Goal: Information Seeking & Learning: Understand process/instructions

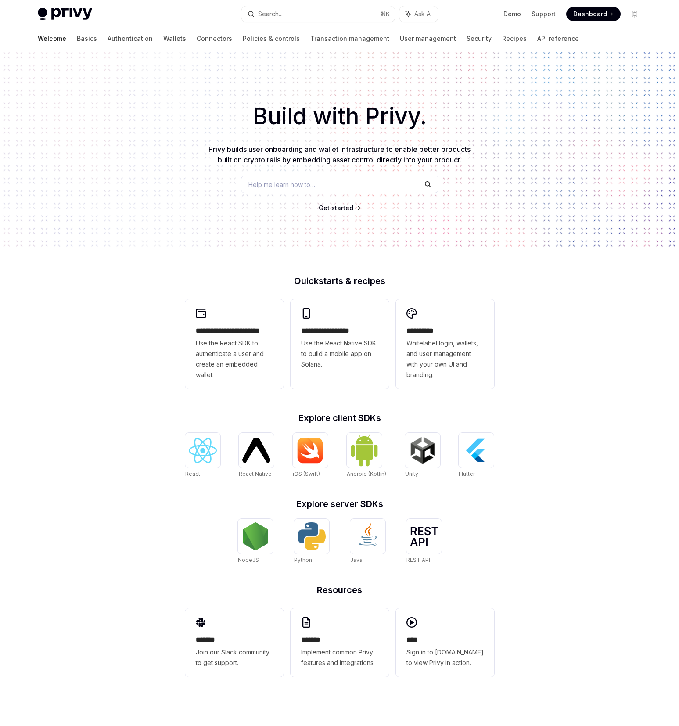
click at [150, 40] on div "Welcome Basics Authentication Wallets Connectors Policies & controls Transactio…" at bounding box center [309, 38] width 542 height 21
click at [145, 40] on div "Welcome Basics Authentication Wallets Connectors Policies & controls Transactio…" at bounding box center [309, 38] width 542 height 21
click at [142, 40] on div "Welcome Basics Authentication Wallets Connectors Policies & controls Transactio…" at bounding box center [309, 38] width 542 height 21
click at [163, 40] on link "Wallets" at bounding box center [174, 38] width 23 height 21
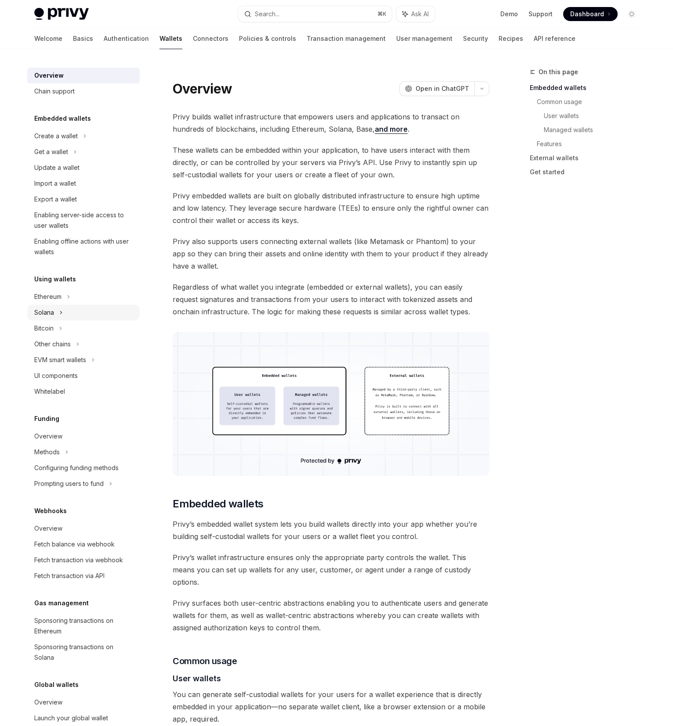
click at [87, 160] on div "Solana" at bounding box center [83, 152] width 112 height 16
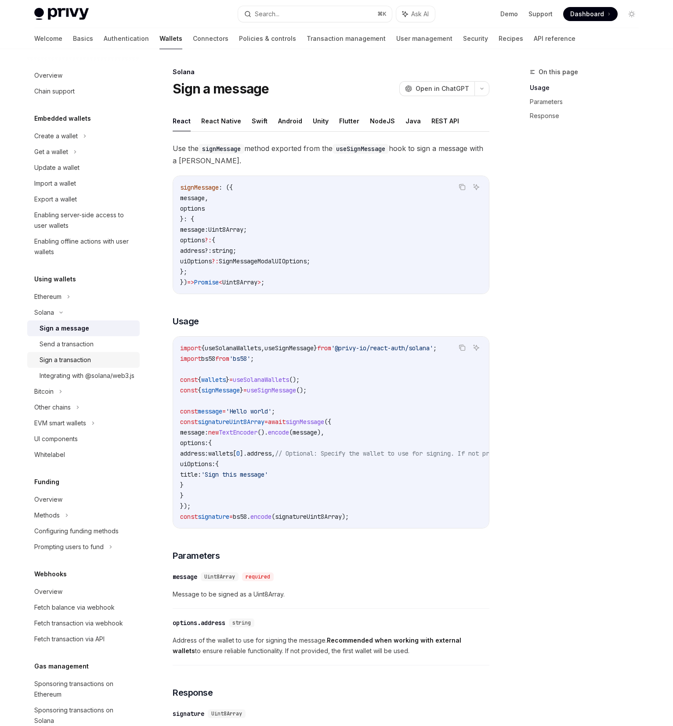
click at [81, 358] on div "Sign a transaction" at bounding box center [65, 360] width 51 height 11
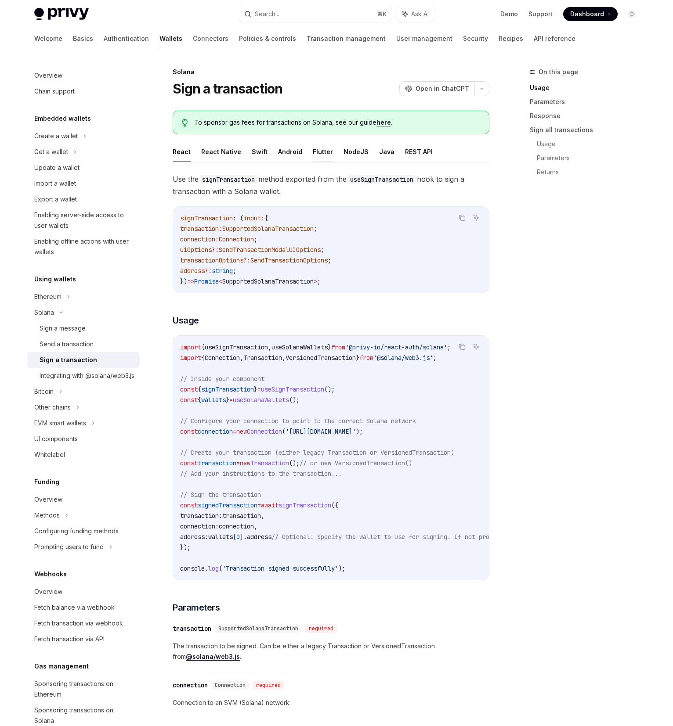
click at [318, 151] on button "Flutter" at bounding box center [323, 151] width 20 height 21
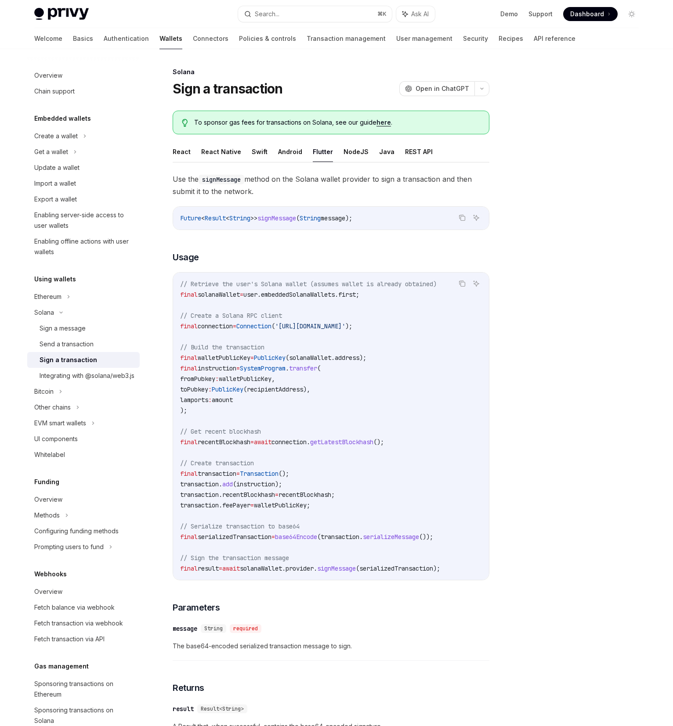
click at [266, 151] on ul "React React Native Swift Android Flutter NodeJS Java REST API" at bounding box center [331, 151] width 317 height 21
click at [233, 157] on button "React Native" at bounding box center [221, 151] width 40 height 21
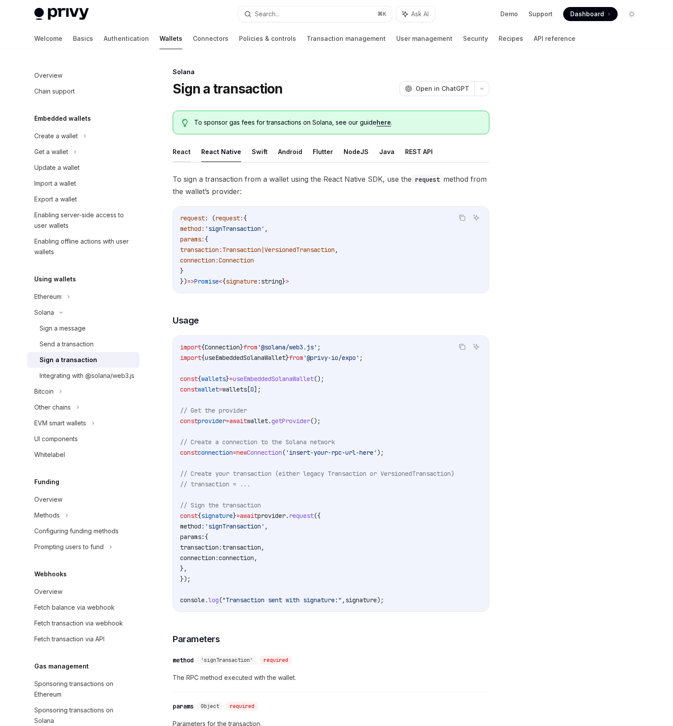
click at [186, 154] on button "React" at bounding box center [182, 151] width 18 height 21
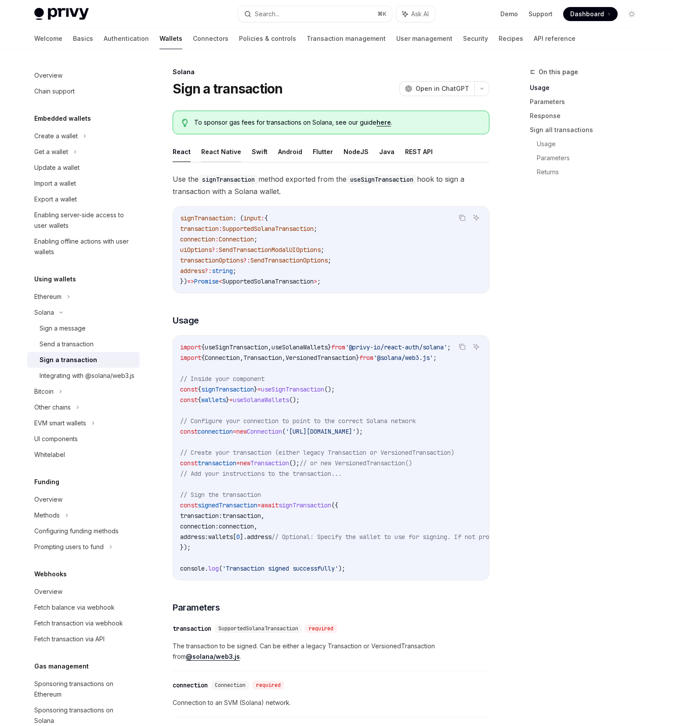
click at [209, 152] on button "React Native" at bounding box center [221, 151] width 40 height 21
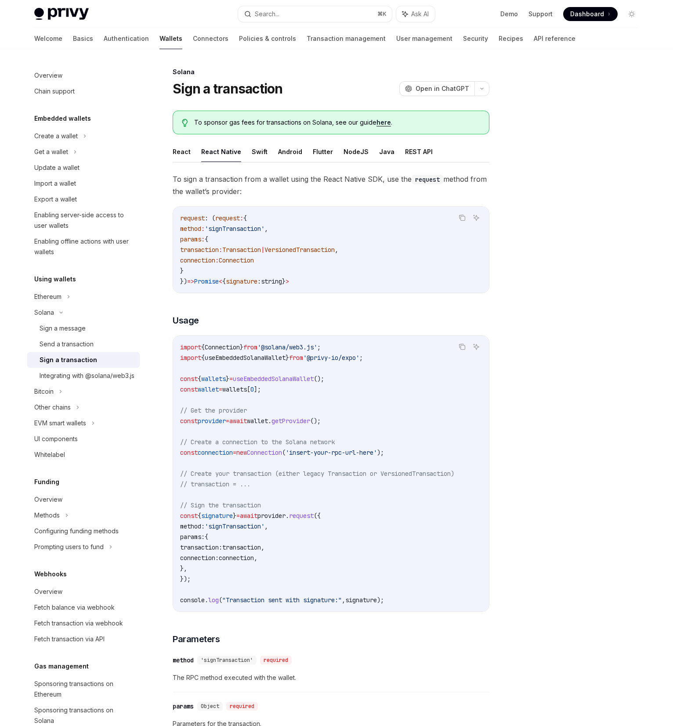
click at [271, 149] on ul "React React Native Swift Android Flutter NodeJS Java REST API" at bounding box center [331, 151] width 317 height 21
click at [268, 152] on ul "React React Native Swift Android Flutter NodeJS Java REST API" at bounding box center [331, 151] width 317 height 21
click at [252, 152] on button "Swift" at bounding box center [260, 151] width 16 height 21
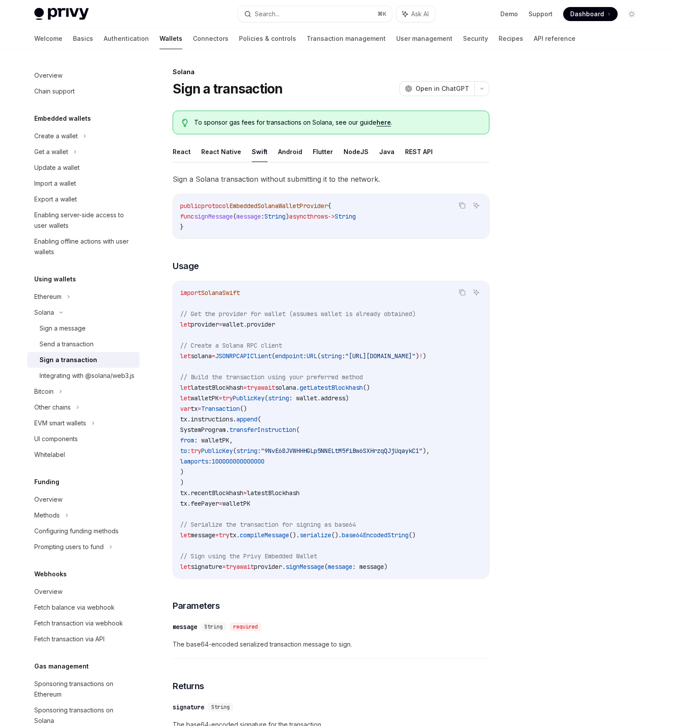
click at [271, 155] on ul "React React Native Swift Android Flutter NodeJS Java REST API" at bounding box center [331, 151] width 317 height 21
click at [284, 154] on button "Android" at bounding box center [290, 151] width 24 height 21
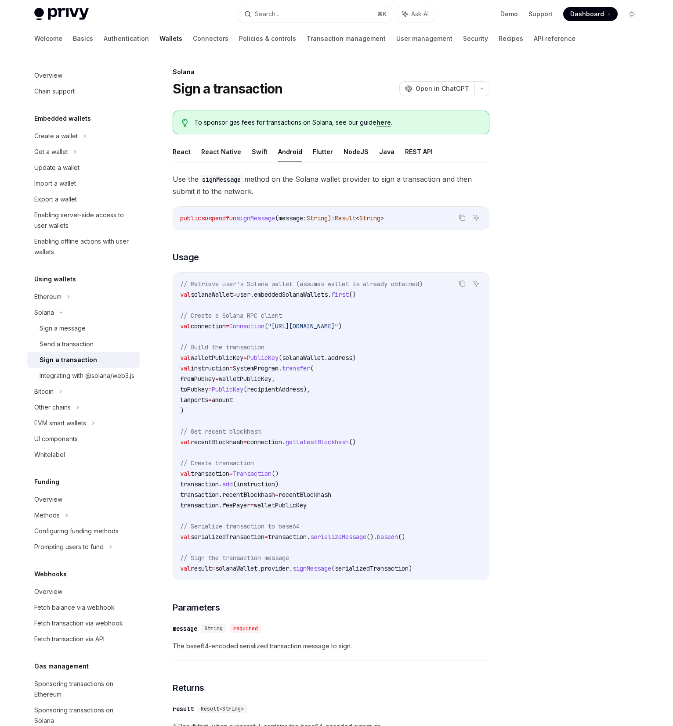
click at [331, 153] on ul "React React Native Swift Android Flutter NodeJS Java REST API" at bounding box center [331, 151] width 317 height 21
click at [345, 154] on button "NodeJS" at bounding box center [355, 151] width 25 height 21
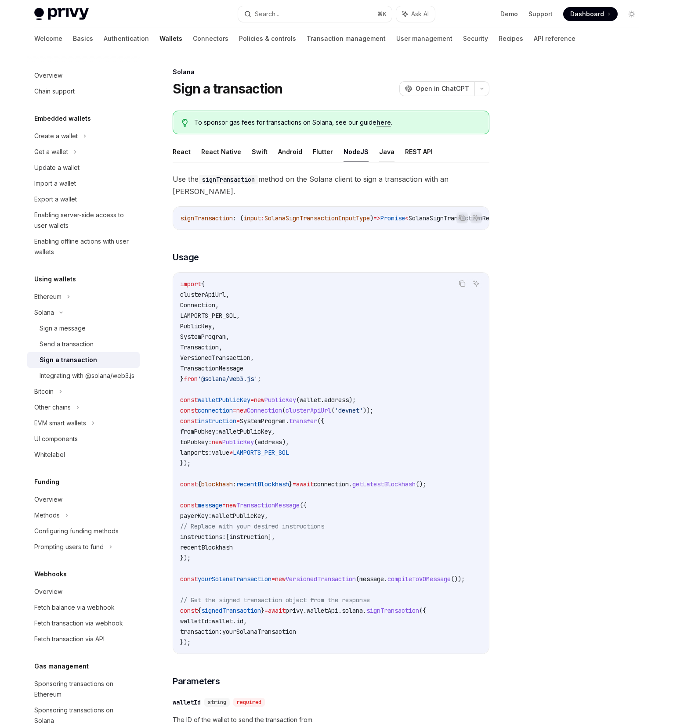
click at [381, 154] on button "Java" at bounding box center [386, 151] width 15 height 21
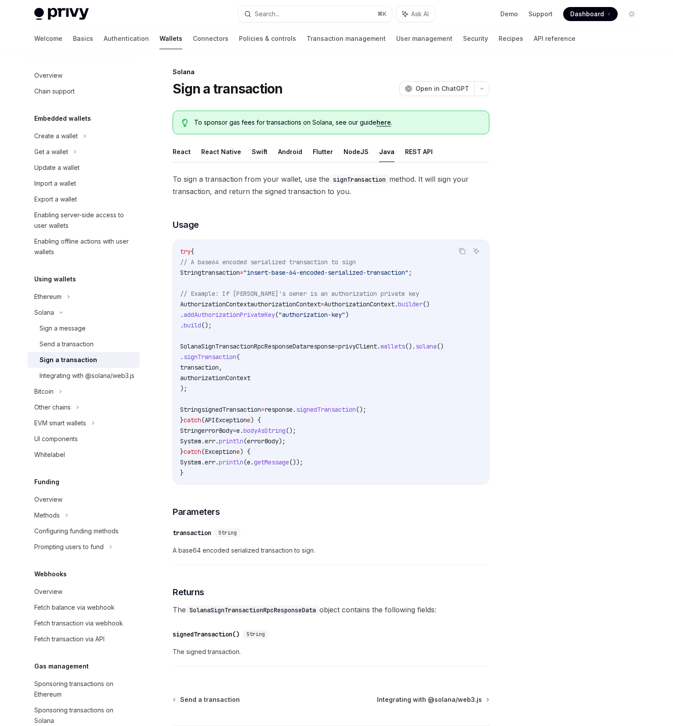
type textarea "*"
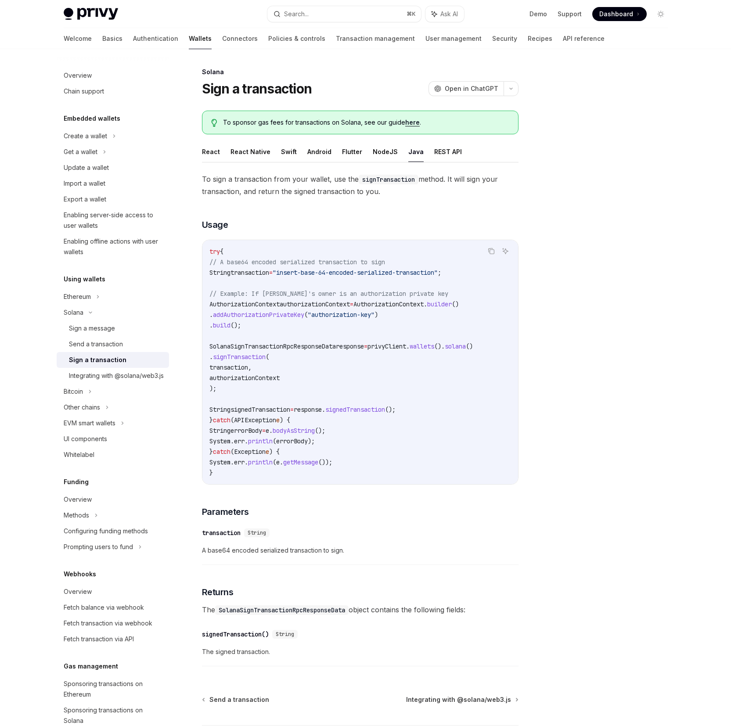
click at [652, 561] on div at bounding box center [609, 397] width 134 height 660
